Goal: Information Seeking & Learning: Learn about a topic

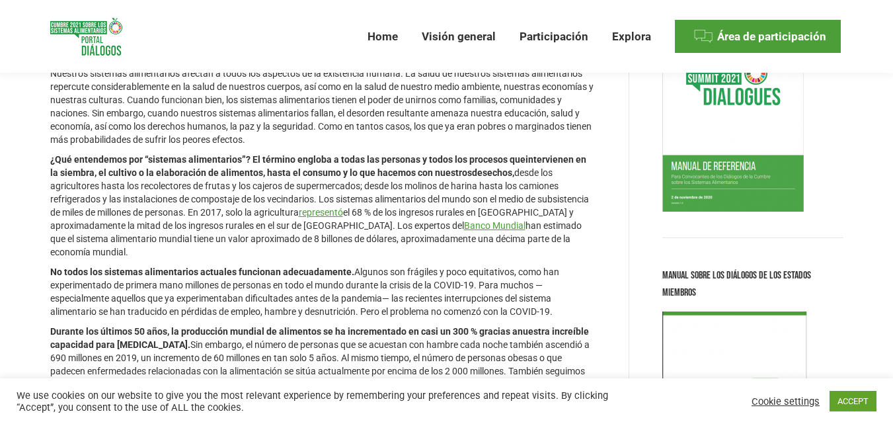
scroll to position [165, 0]
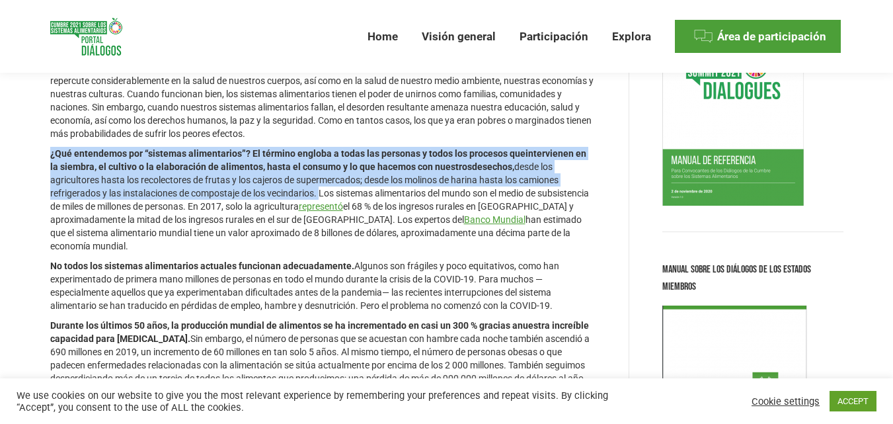
drag, startPoint x: 50, startPoint y: 155, endPoint x: 324, endPoint y: 192, distance: 276.8
click at [324, 192] on p "¿Qué entendemos por “sistemas alimentarios”? El término engloba a todas las per…" at bounding box center [322, 200] width 545 height 106
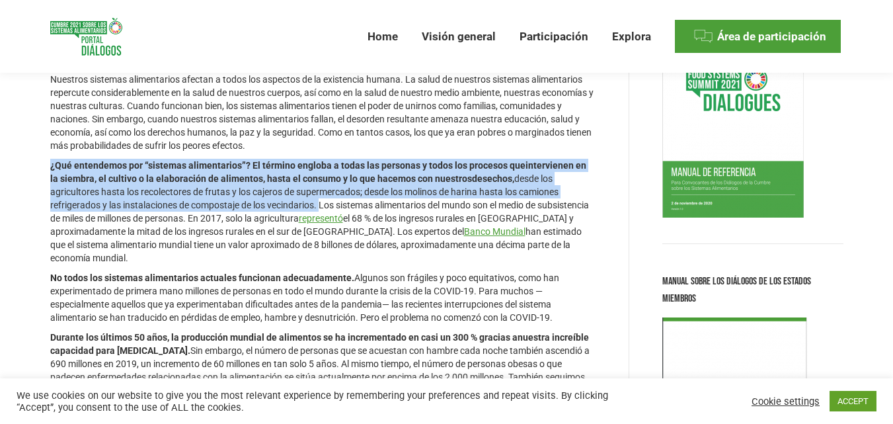
scroll to position [159, 0]
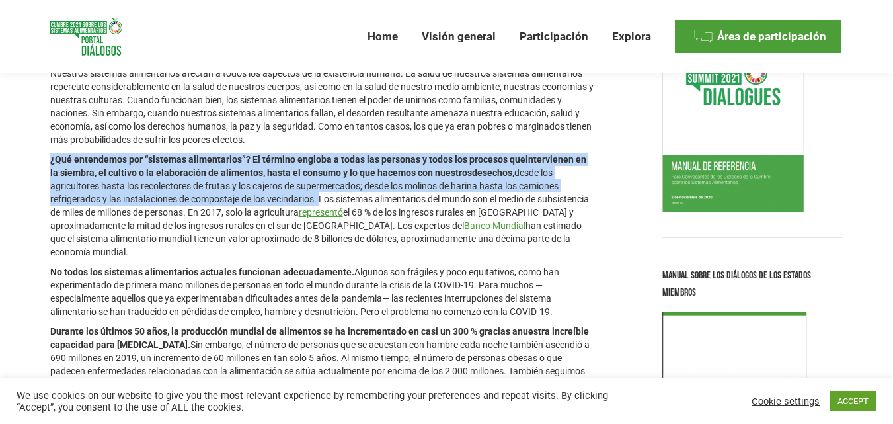
click at [130, 168] on strong "intervienen en la siembra, el cultivo o la elaboración de alimentos, hasta el c…" at bounding box center [318, 166] width 536 height 24
drag, startPoint x: 50, startPoint y: 159, endPoint x: 323, endPoint y: 199, distance: 275.2
click at [323, 199] on p "¿Qué entendemos por “sistemas alimentarios”? El término engloba a todas las per…" at bounding box center [322, 206] width 545 height 106
copy p "¿Qué entendemos por “sistemas alimentarios”? El término engloba a todas las per…"
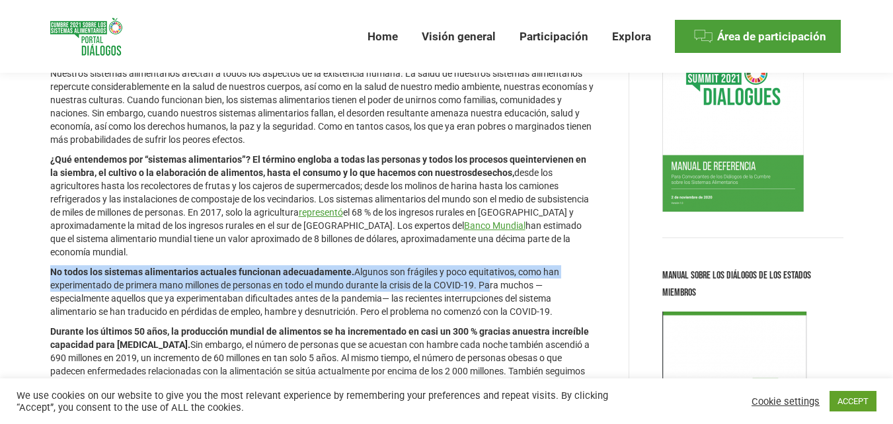
drag, startPoint x: 51, startPoint y: 272, endPoint x: 491, endPoint y: 289, distance: 440.5
click at [491, 289] on p "No todos los sistemas alimentarios actuales funcionan adecuadamente. Algunos so…" at bounding box center [322, 291] width 545 height 53
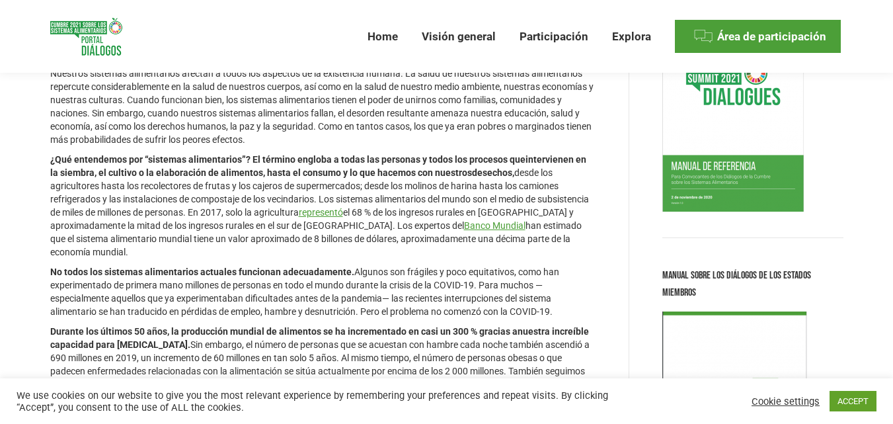
click at [490, 293] on p "No todos los sistemas alimentarios actuales funcionan adecuadamente. Algunos so…" at bounding box center [322, 291] width 545 height 53
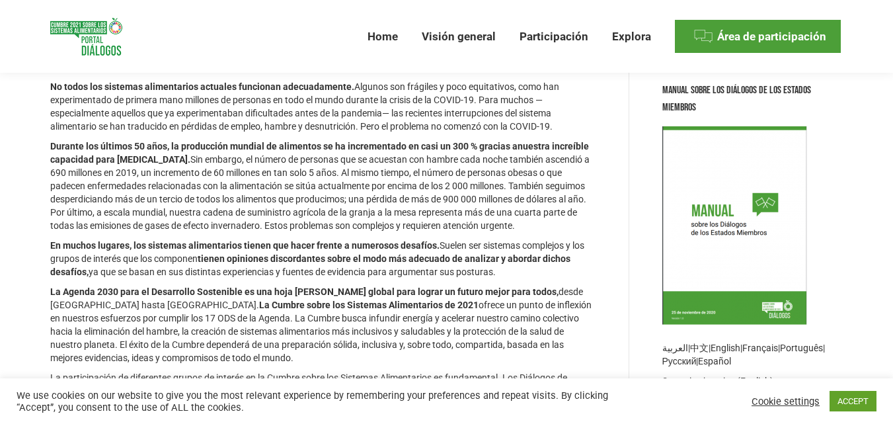
scroll to position [340, 0]
